Goal: Information Seeking & Learning: Learn about a topic

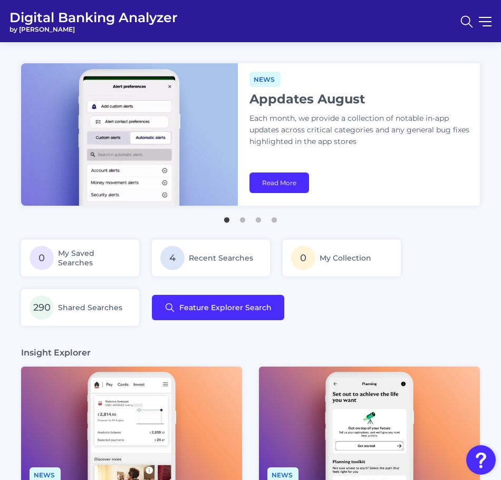
click at [489, 19] on nav at bounding box center [473, 21] width 37 height 24
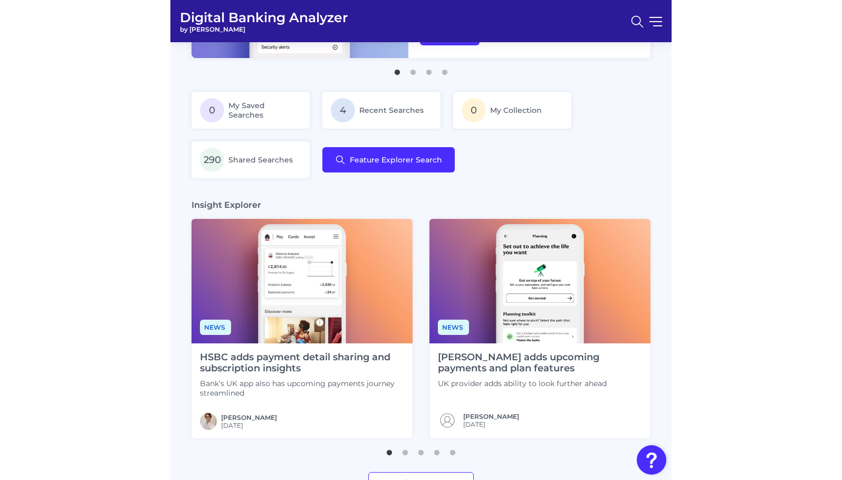
scroll to position [158, 0]
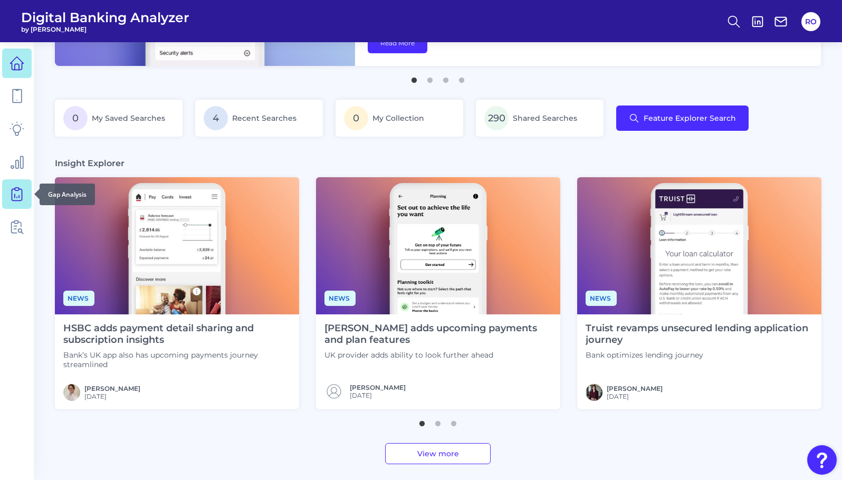
click at [19, 199] on icon at bounding box center [16, 194] width 15 height 15
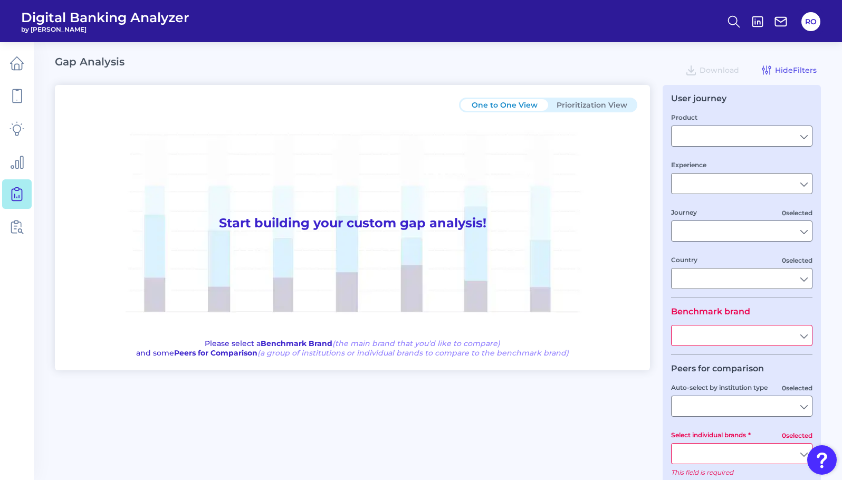
type input "Checking / Current Account"
type input "Mobile Servicing"
type input "Pre-Login Area, New Customer Onboarding, Login & Authentication, Accounts and t…"
type input "[GEOGRAPHIC_DATA]"
type input "All Select individual brands"
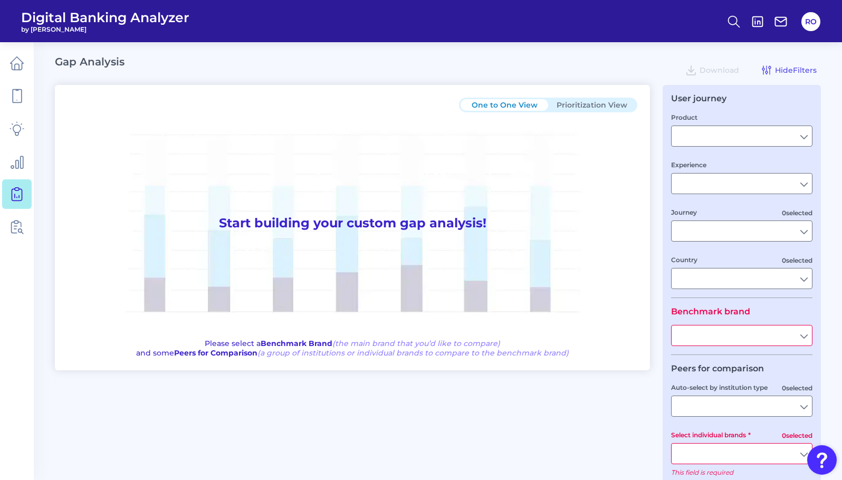
type input "All Journeys"
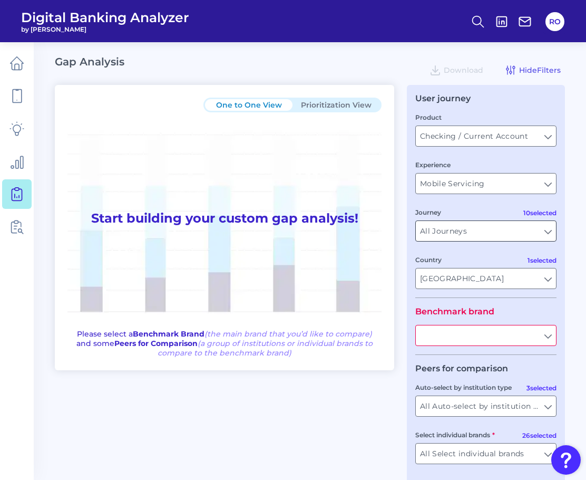
click at [462, 228] on input "All Journeys" at bounding box center [486, 231] width 140 height 20
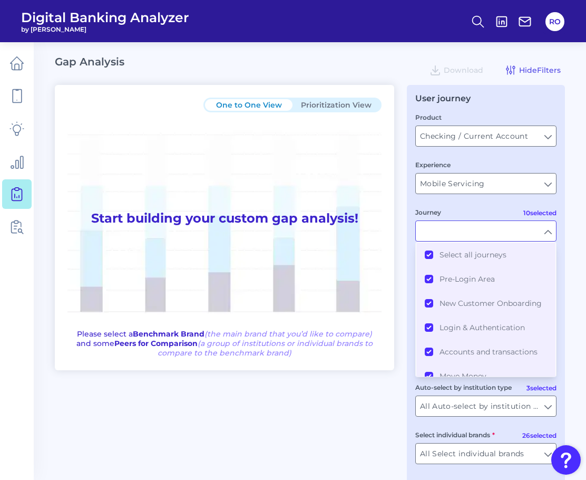
scroll to position [44, 0]
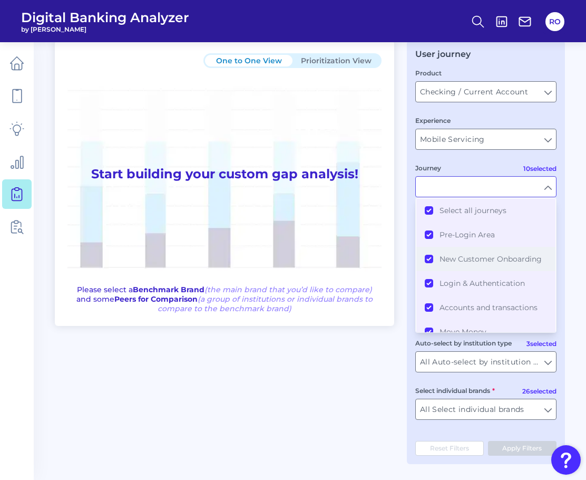
click at [475, 254] on span "New Customer Onboarding" at bounding box center [491, 258] width 102 height 9
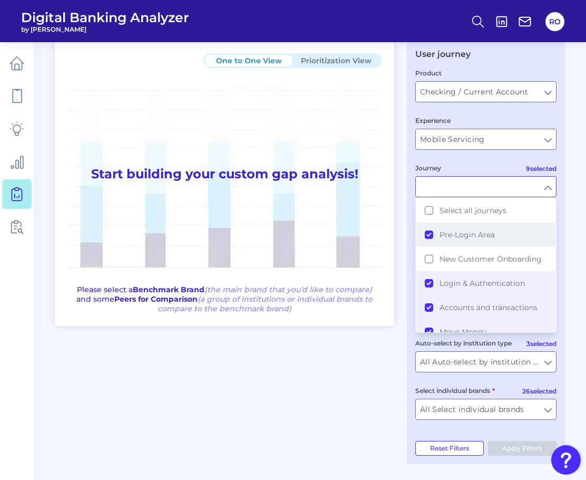
click at [474, 223] on button "Pre-Login Area" at bounding box center [486, 235] width 139 height 24
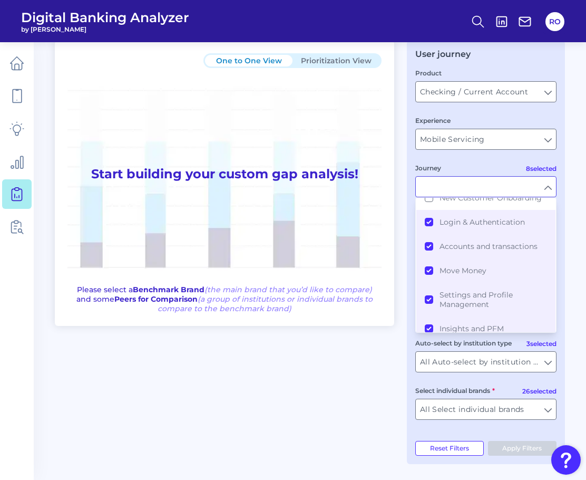
scroll to position [143, 0]
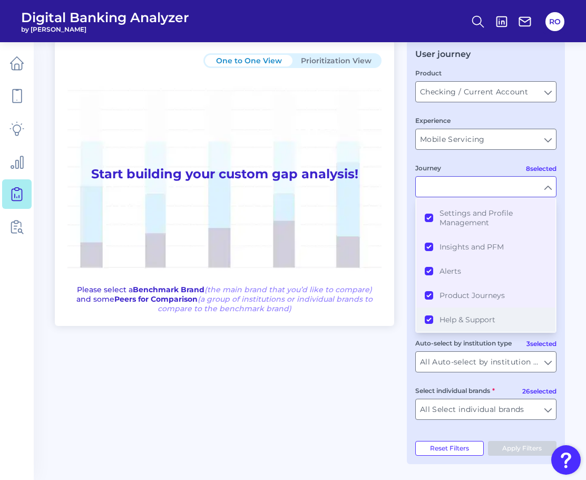
click at [461, 321] on span "Help & Support" at bounding box center [468, 319] width 56 height 9
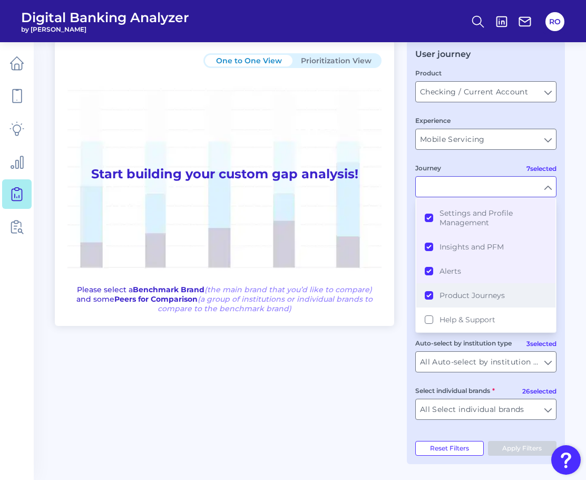
click at [466, 297] on span "Product Journeys" at bounding box center [472, 295] width 65 height 9
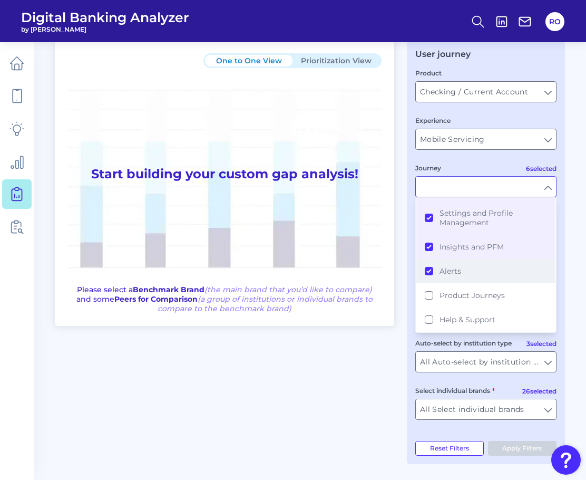
scroll to position [90, 0]
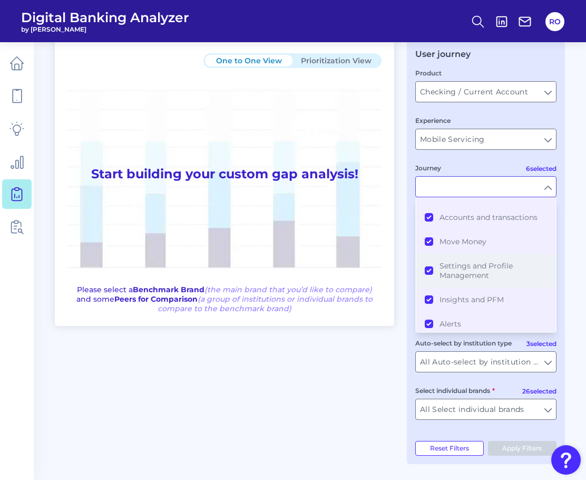
click at [479, 276] on span "Settings and Profile Management" at bounding box center [494, 270] width 108 height 19
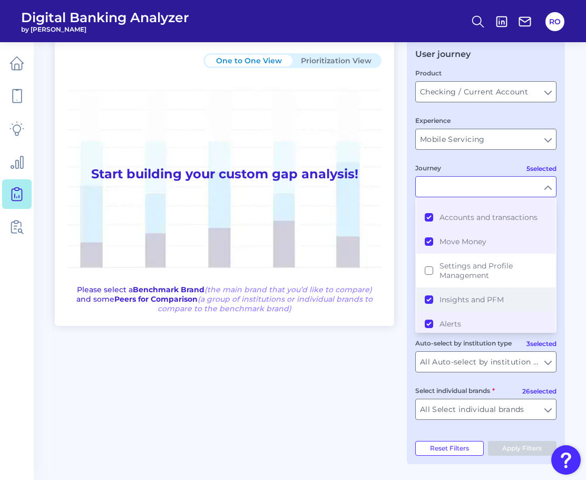
click at [461, 297] on span "Insights and PFM" at bounding box center [472, 299] width 64 height 9
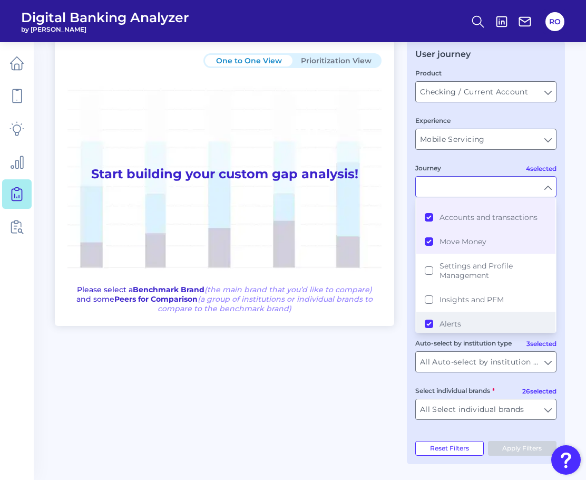
click at [449, 322] on span "Alerts" at bounding box center [451, 323] width 22 height 9
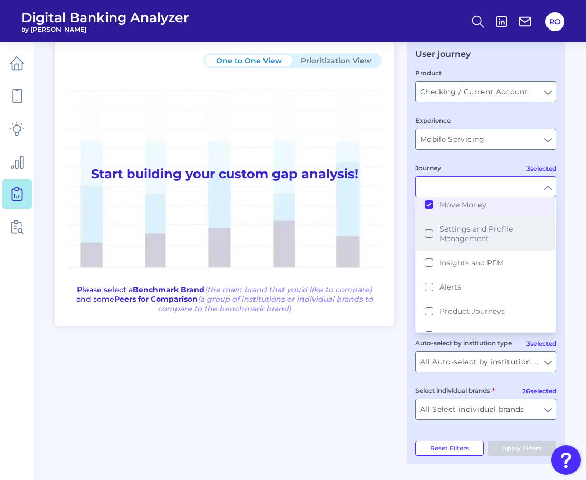
scroll to position [143, 0]
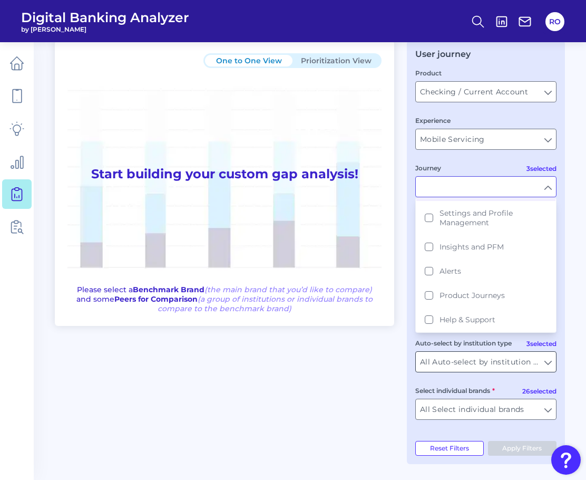
click at [496, 365] on input "All Auto-select by institution types" at bounding box center [486, 362] width 140 height 20
type input "Login & Authentication, Accounts and transactions, Move Money"
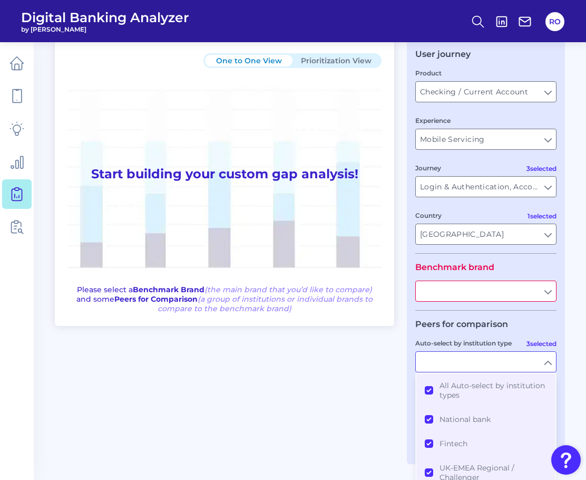
click at [500, 293] on input "text" at bounding box center [486, 291] width 140 height 20
type input "All Auto-select by institution types"
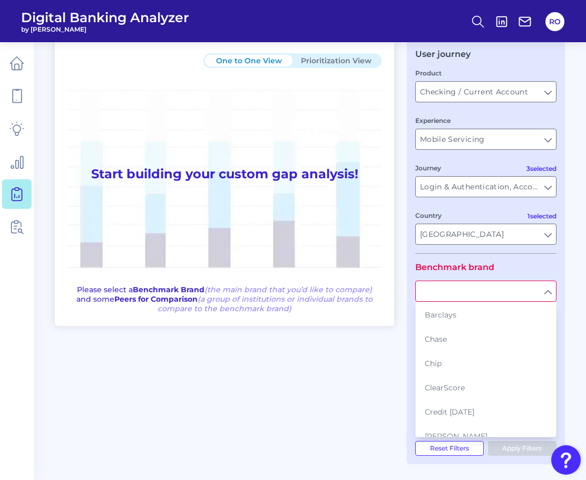
drag, startPoint x: 365, startPoint y: 376, endPoint x: 431, endPoint y: 354, distance: 69.5
click at [366, 375] on div "One to One View Prioritization View Start building your custom gap analysis! Pl…" at bounding box center [310, 252] width 510 height 423
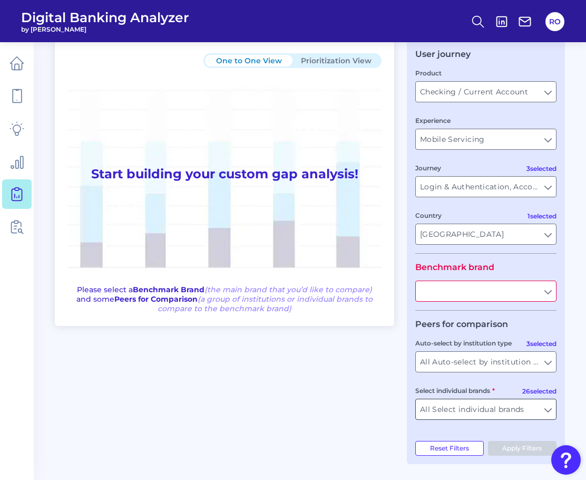
click at [480, 414] on input "All Select individual brands" at bounding box center [486, 409] width 140 height 20
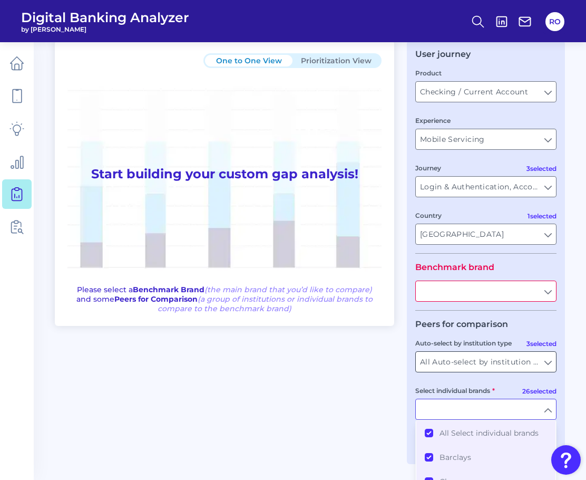
click at [500, 356] on input "All Auto-select by institution types" at bounding box center [486, 362] width 140 height 20
type input "All Select individual brands"
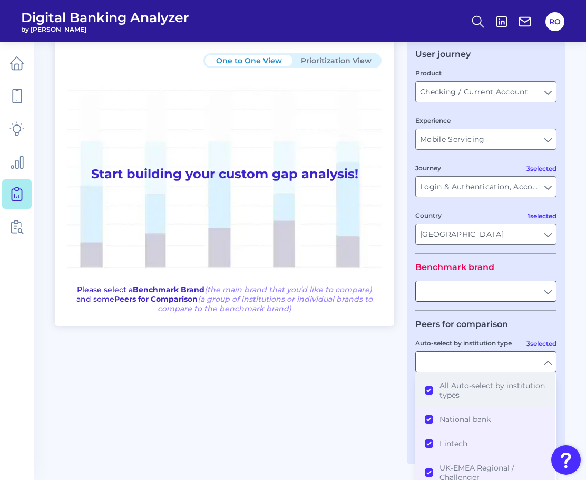
click at [500, 384] on span "All Auto-select by institution types" at bounding box center [494, 390] width 108 height 19
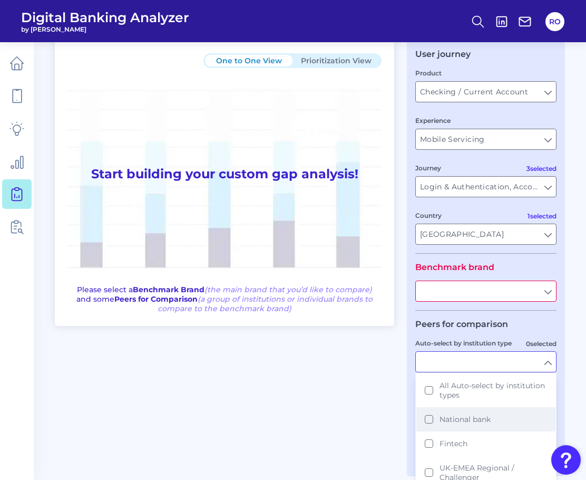
click at [466, 420] on span "National bank" at bounding box center [465, 418] width 51 height 9
type input "Barclays, First Direct, [GEOGRAPHIC_DATA], HSBC, Lloyds Bank, Nationwide Buildi…"
click at [362, 399] on div "One to One View Prioritization View Start building your custom gap analysis! Pl…" at bounding box center [310, 252] width 510 height 423
type input "National bank"
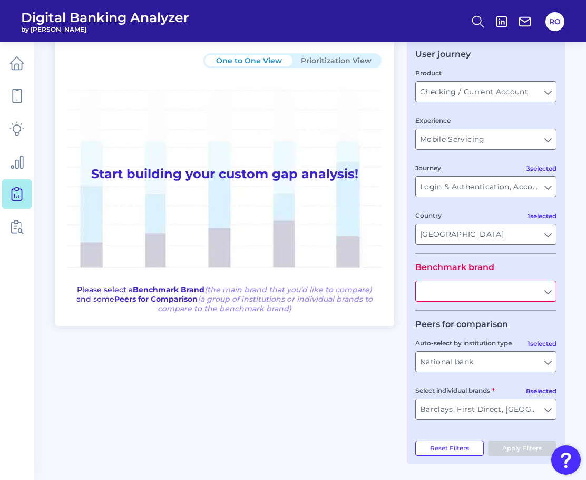
click at [500, 290] on input "text" at bounding box center [486, 291] width 140 height 20
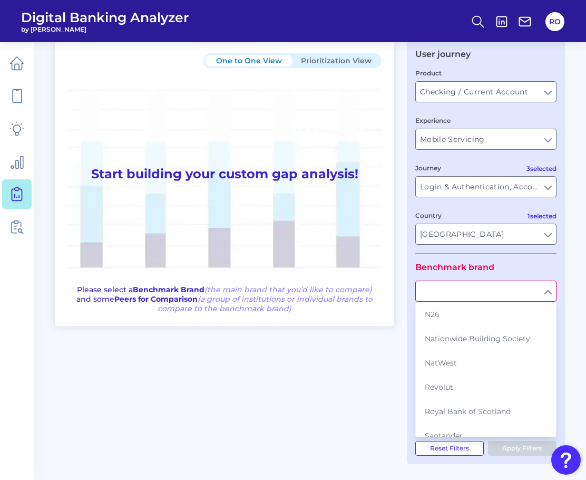
scroll to position [369, 0]
click at [481, 347] on button "NatWest" at bounding box center [486, 358] width 139 height 24
type input "NatWest"
type input "All Auto-select by institution types"
type input "All Select individual brands"
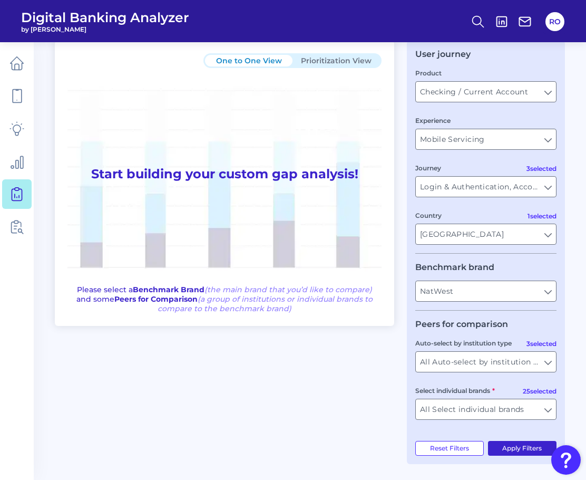
click at [500, 449] on button "Apply Filters" at bounding box center [522, 448] width 69 height 15
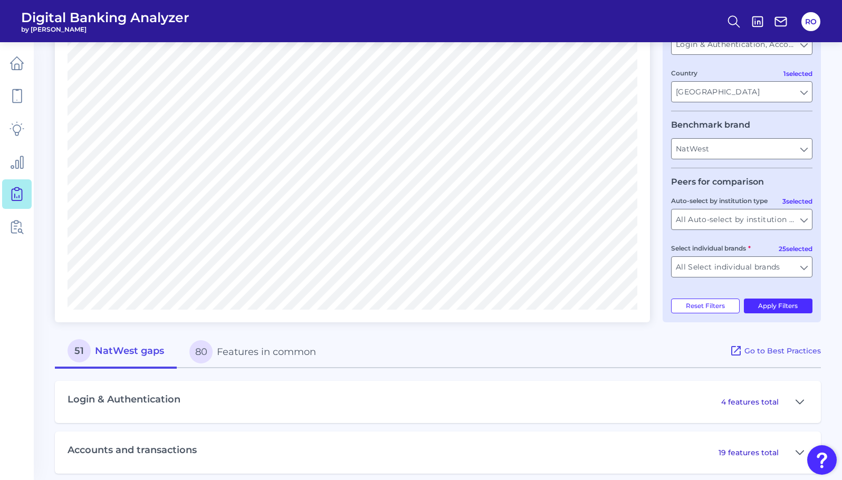
scroll to position [247, 0]
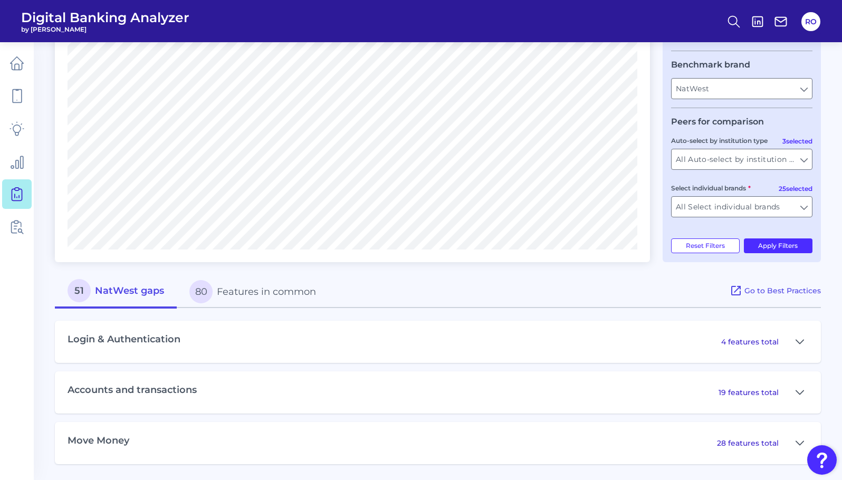
click at [226, 434] on div "Move Money 28 features total" at bounding box center [438, 443] width 766 height 42
click at [500, 445] on p "28 features total" at bounding box center [748, 442] width 62 height 9
click at [500, 444] on icon at bounding box center [799, 443] width 7 height 4
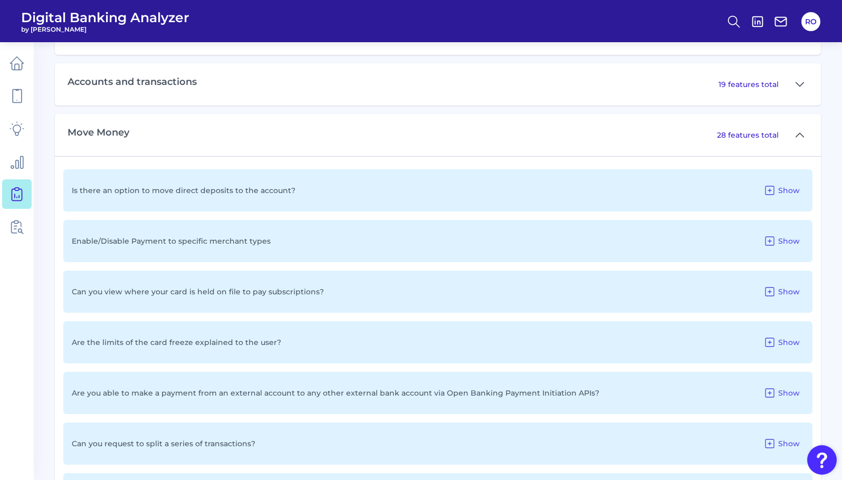
scroll to position [563, 0]
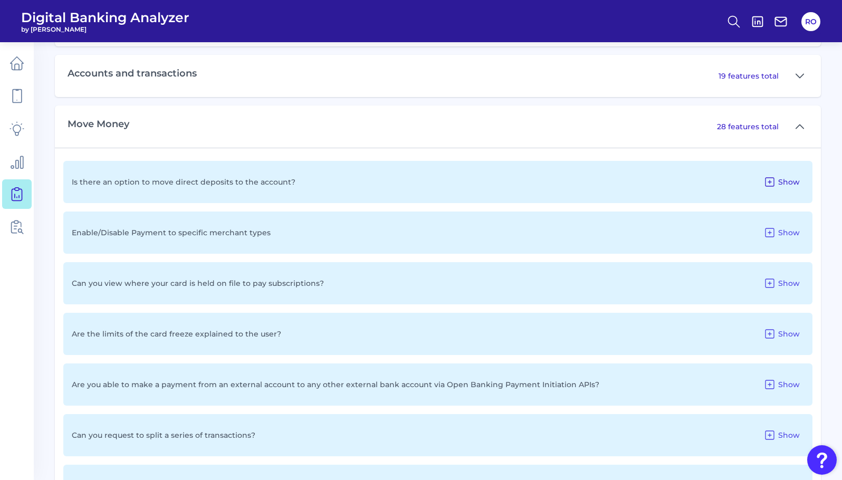
click at [500, 182] on span "Show" at bounding box center [789, 181] width 22 height 9
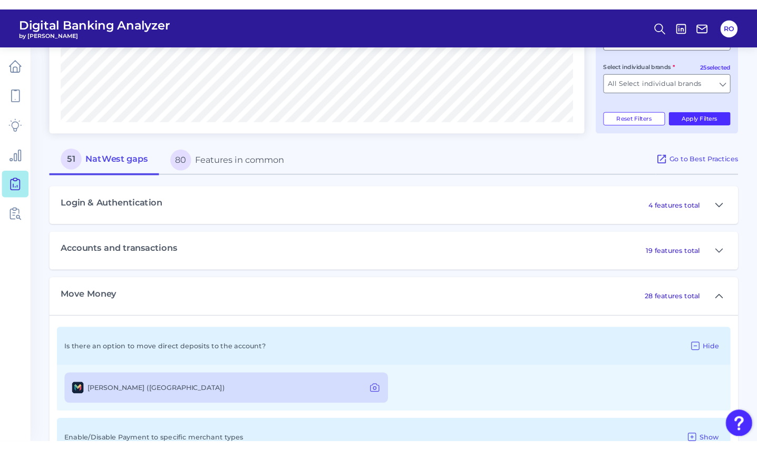
scroll to position [352, 0]
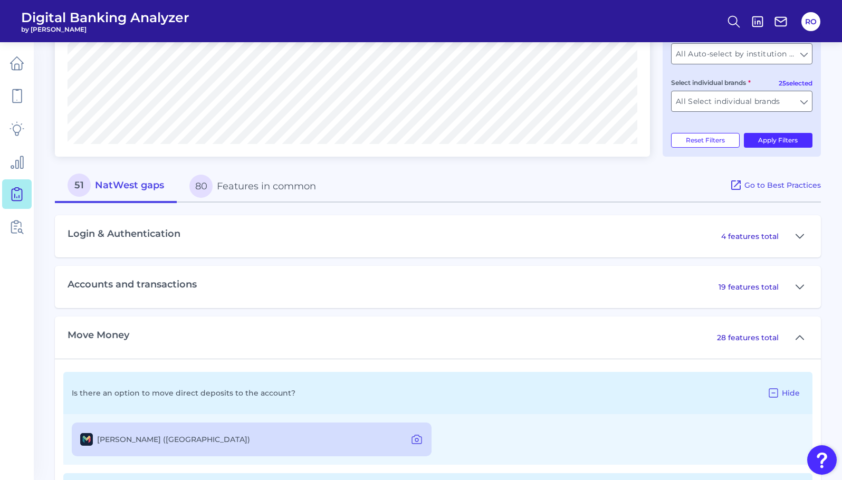
click at [395, 247] on div "Login & Authentication 4 features total" at bounding box center [438, 236] width 766 height 42
click at [500, 236] on icon at bounding box center [799, 236] width 8 height 13
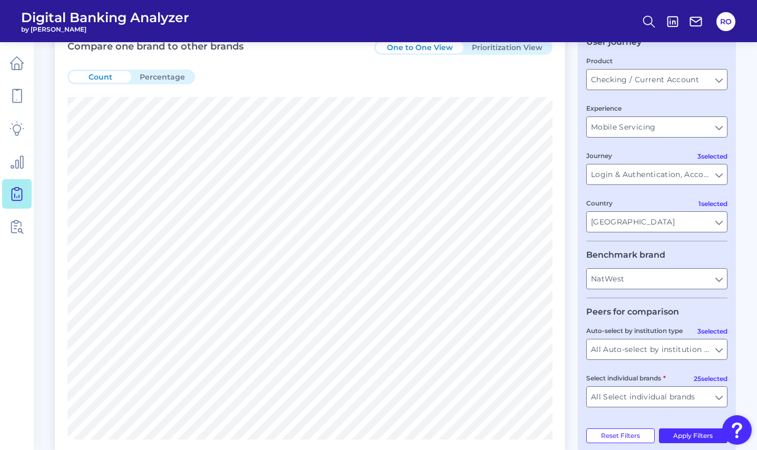
scroll to position [36, 0]
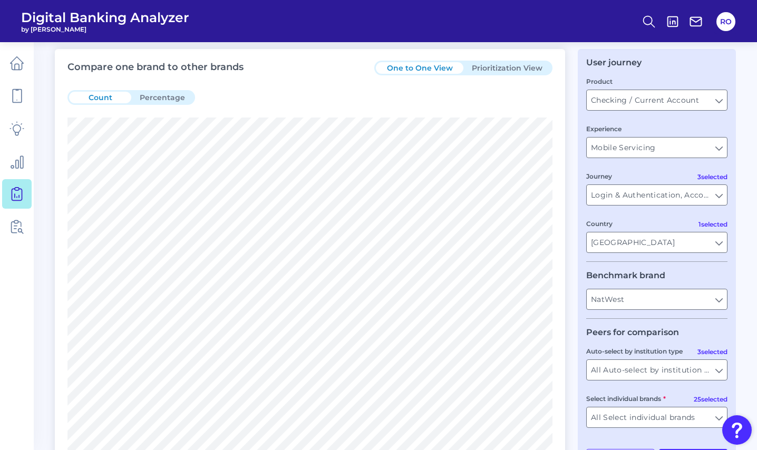
click at [500, 70] on button "Prioritization View" at bounding box center [507, 68] width 88 height 12
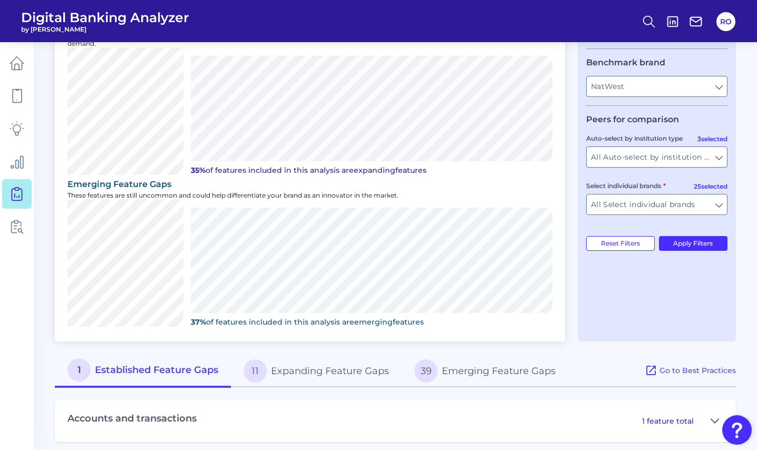
scroll to position [257, 0]
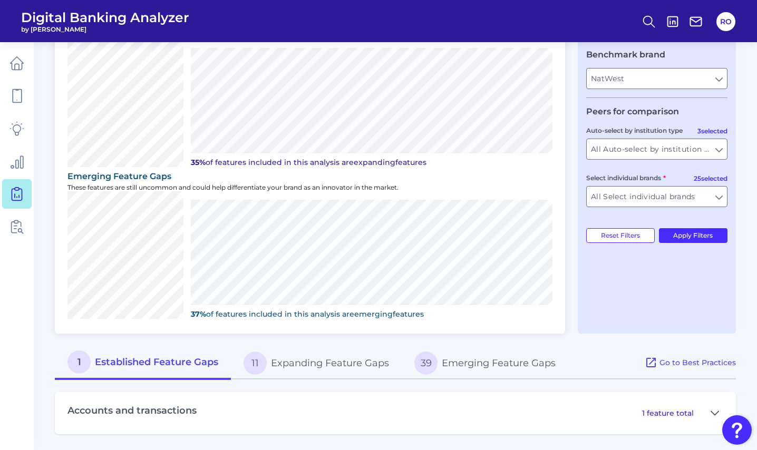
click at [301, 362] on button "11 Expanding Feature Gaps" at bounding box center [316, 363] width 171 height 34
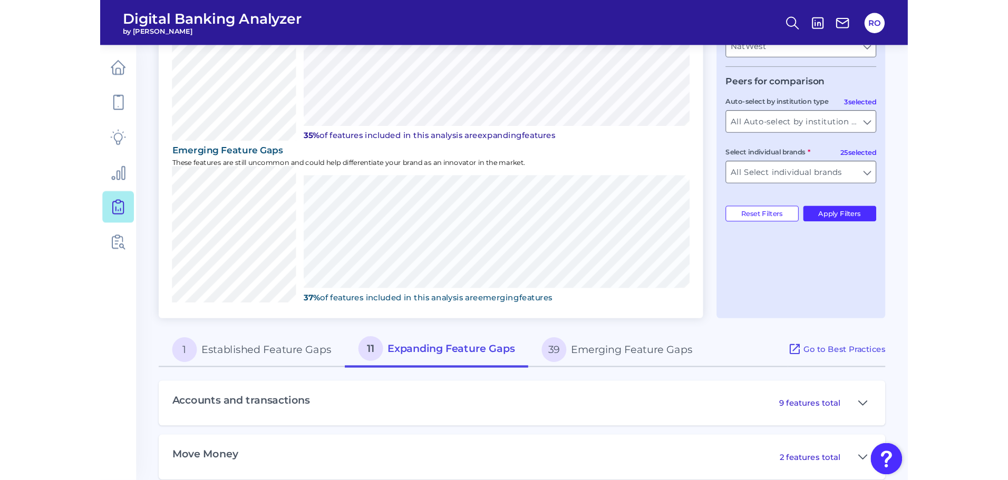
scroll to position [307, 0]
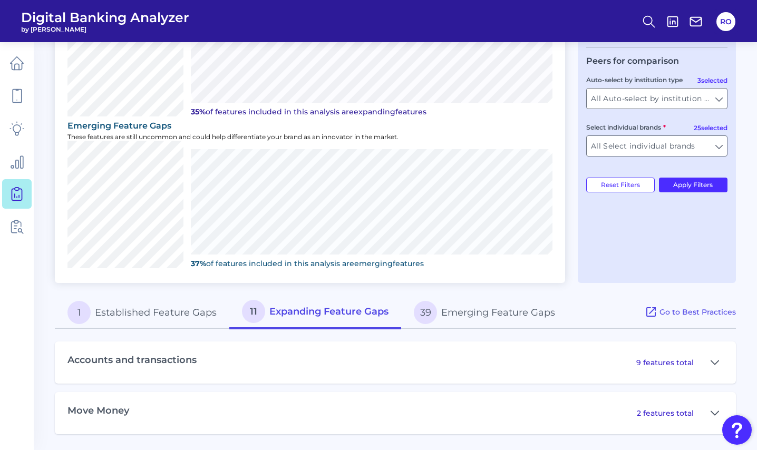
click at [489, 316] on button "39 Emerging Feature Gaps" at bounding box center [484, 313] width 167 height 34
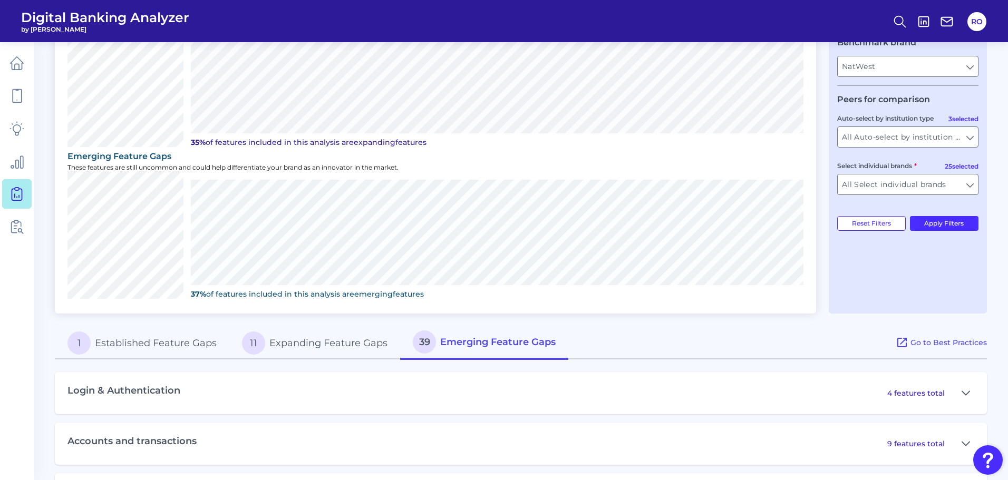
scroll to position [320, 0]
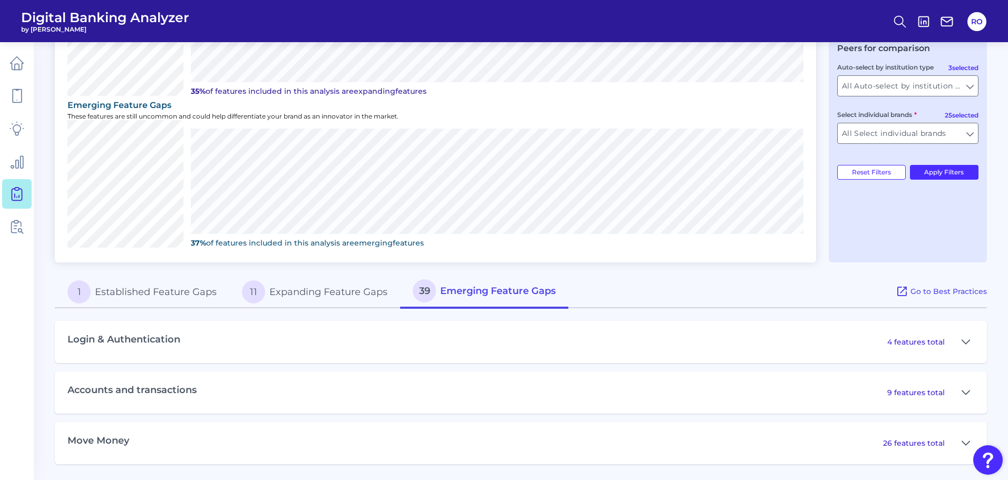
click at [349, 250] on div "Prioritize features based on peer and market availability One to One View Prior…" at bounding box center [435, 14] width 761 height 498
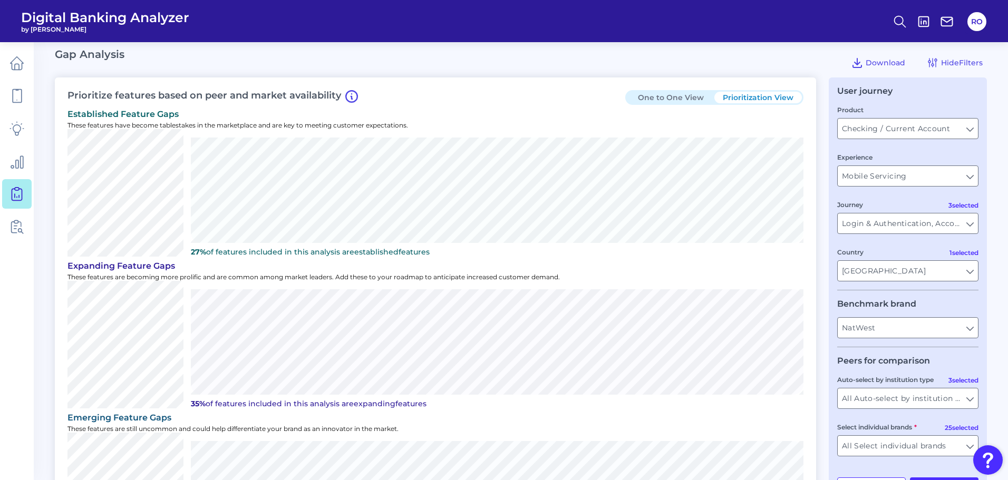
scroll to position [0, 0]
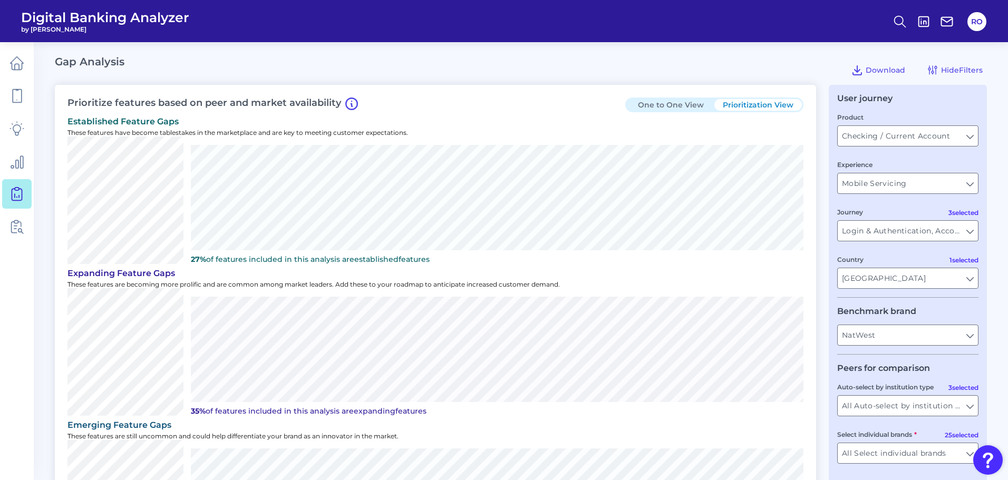
click at [500, 105] on button "One to One View" at bounding box center [671, 105] width 88 height 12
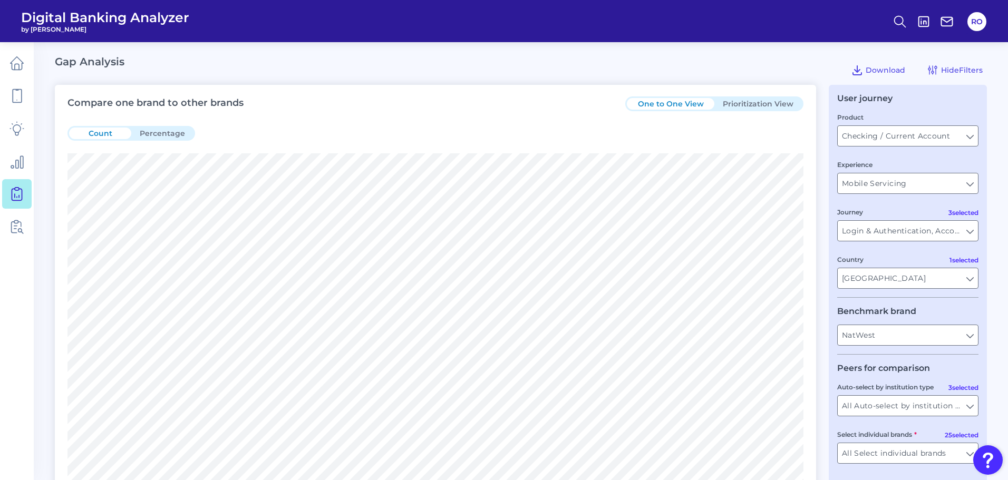
click at [500, 104] on button "Prioritization View" at bounding box center [758, 104] width 88 height 12
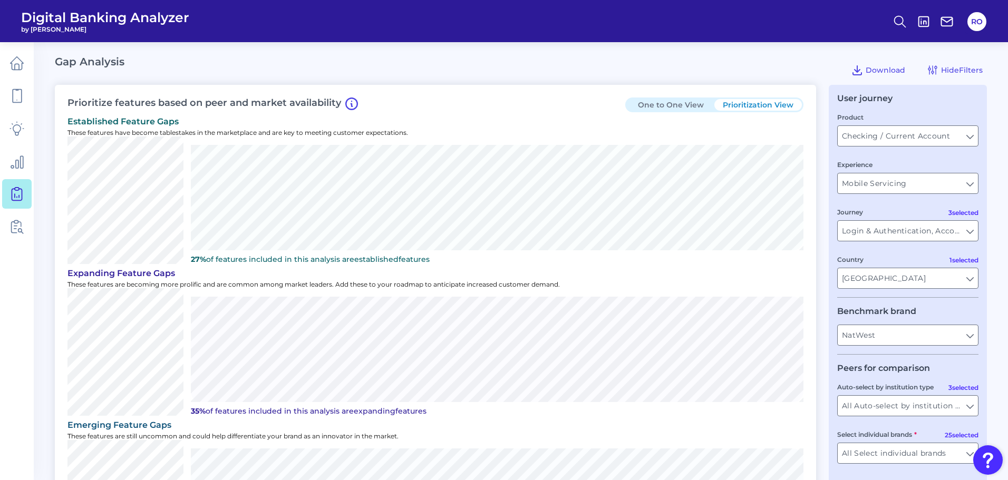
scroll to position [219, 0]
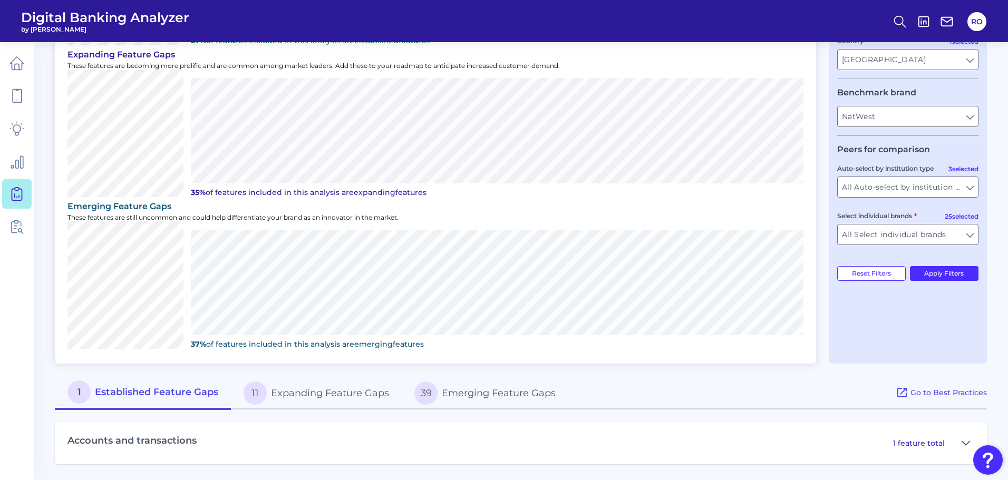
click at [294, 397] on button "11 Expanding Feature Gaps" at bounding box center [316, 393] width 171 height 34
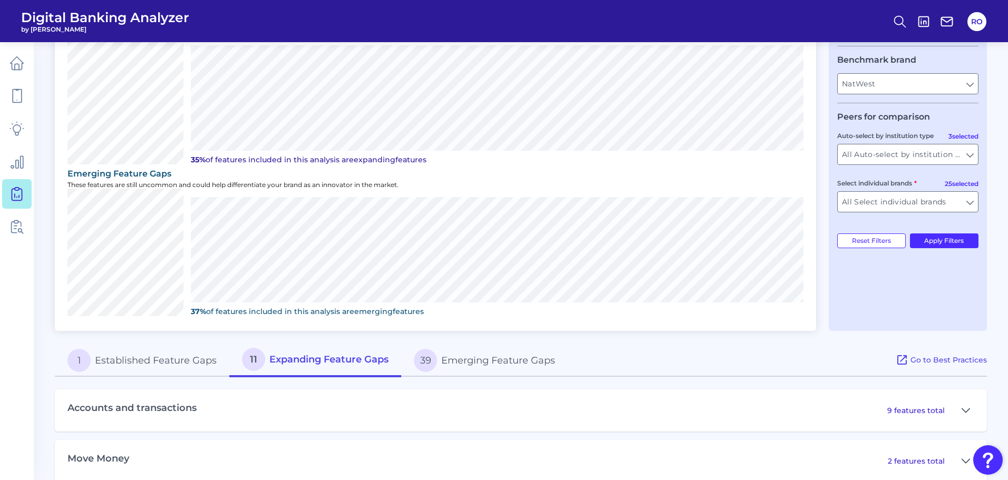
scroll to position [269, 0]
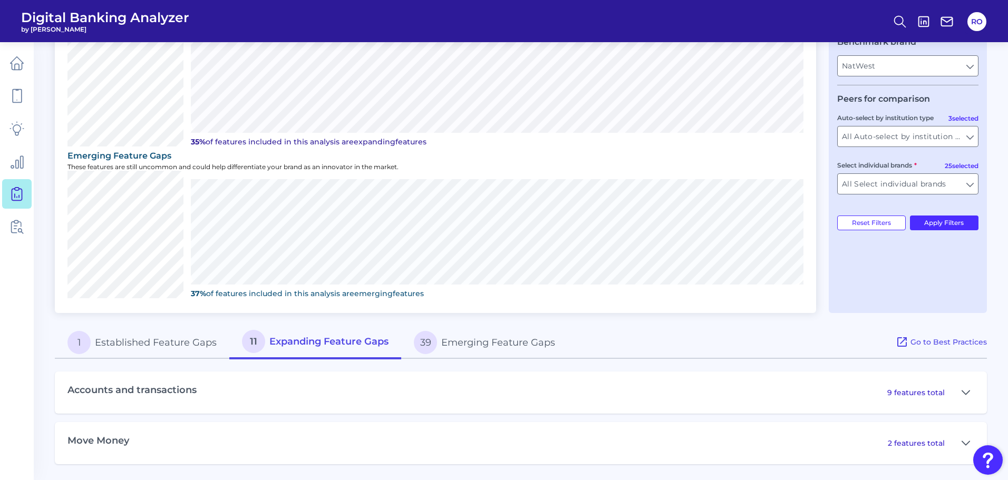
click at [292, 383] on div "Accounts and transactions 9 features total" at bounding box center [521, 393] width 932 height 42
click at [500, 443] on p "2 features total" at bounding box center [916, 443] width 57 height 9
click at [500, 441] on icon at bounding box center [965, 443] width 7 height 4
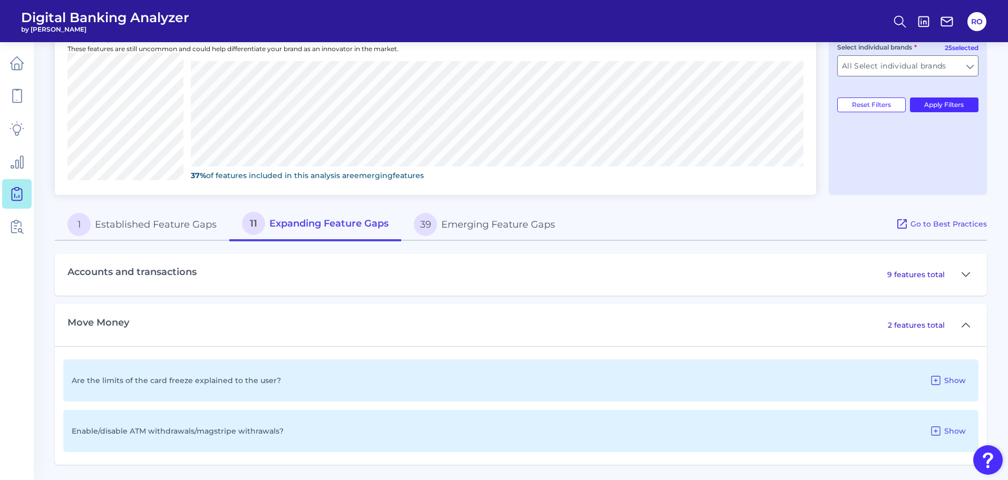
scroll to position [388, 0]
click at [500, 374] on icon at bounding box center [936, 380] width 13 height 13
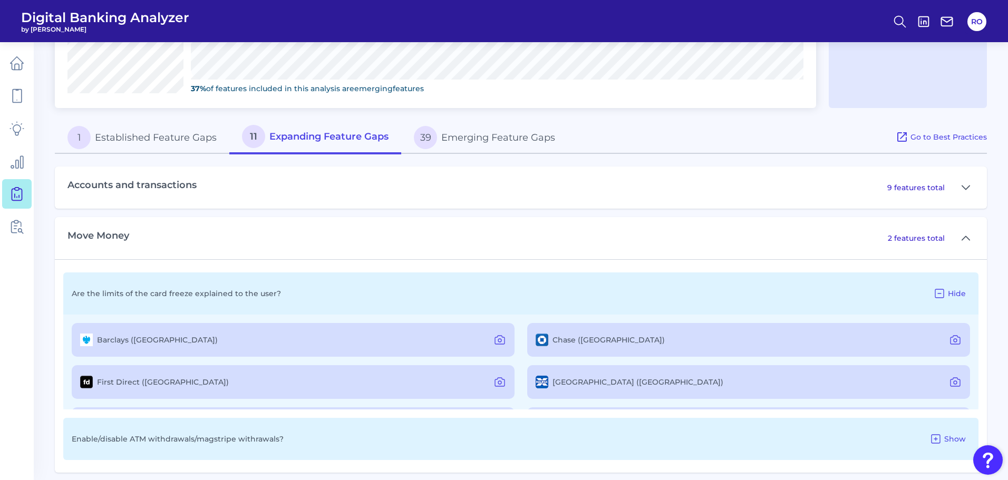
scroll to position [483, 0]
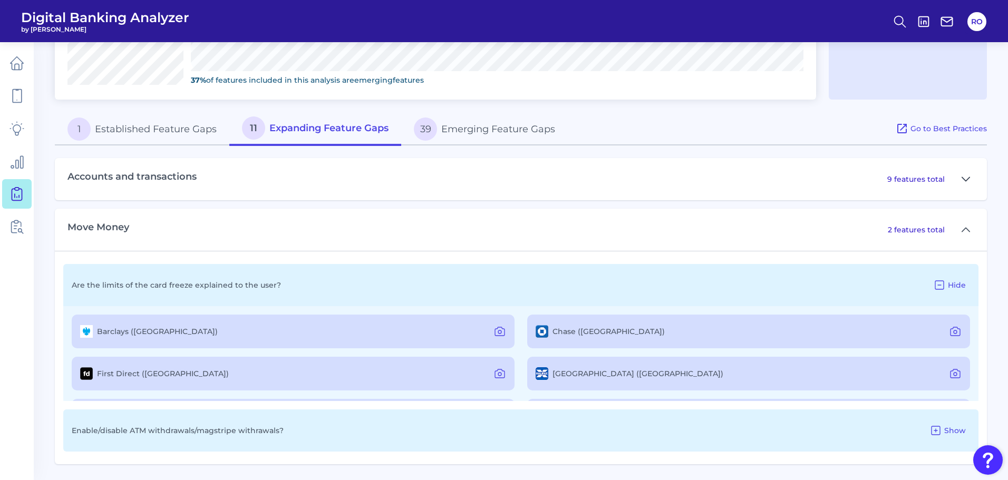
click at [500, 182] on icon at bounding box center [966, 179] width 8 height 13
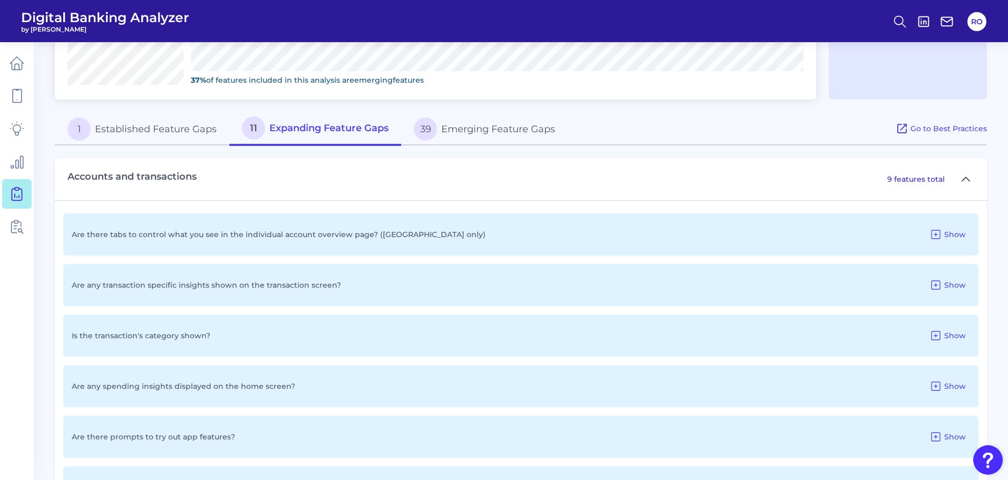
click at [500, 182] on icon at bounding box center [966, 179] width 8 height 13
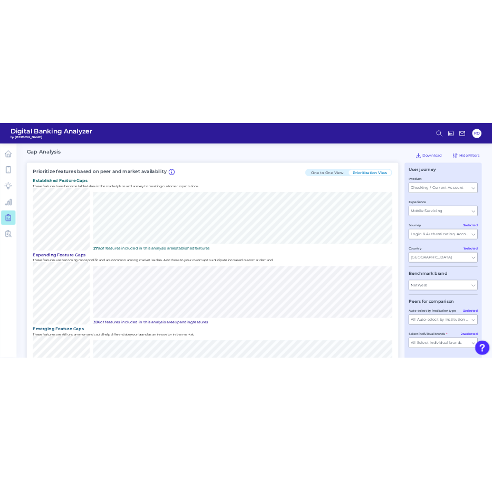
scroll to position [0, 0]
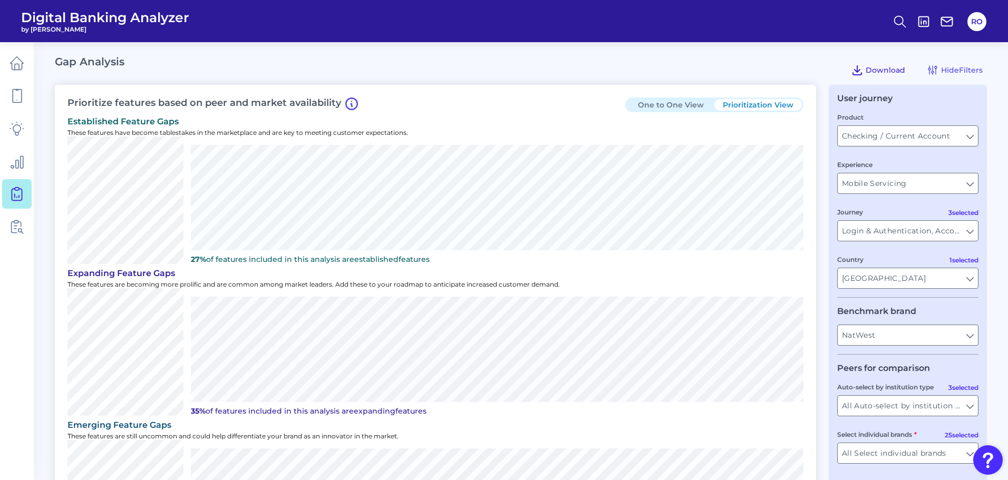
click at [500, 70] on span "Download" at bounding box center [886, 69] width 40 height 9
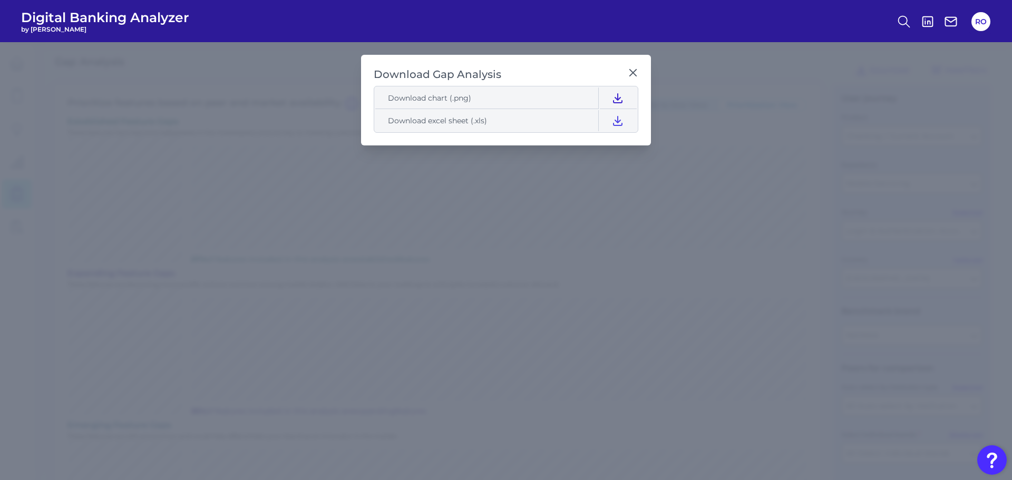
click at [500, 98] on icon at bounding box center [618, 98] width 8 height 9
